Goal: Information Seeking & Learning: Learn about a topic

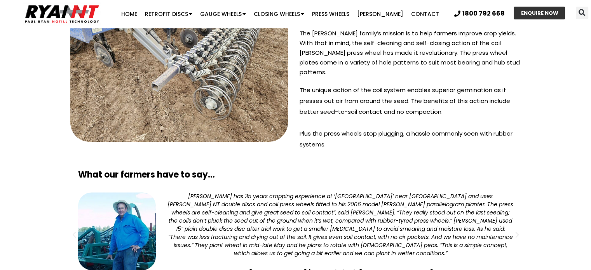
scroll to position [738, 0]
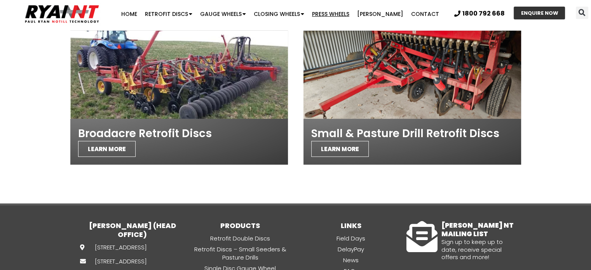
scroll to position [2264, 0]
